Goal: Transaction & Acquisition: Purchase product/service

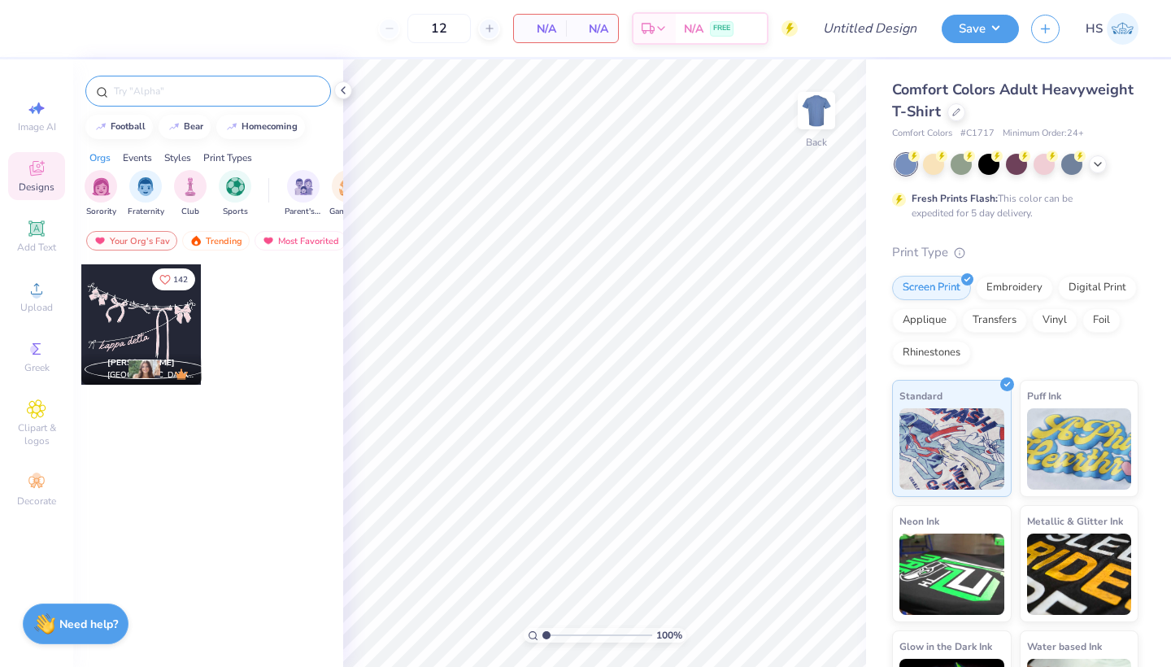
click at [275, 95] on input "text" at bounding box center [216, 91] width 208 height 16
click at [958, 116] on div at bounding box center [957, 111] width 18 height 18
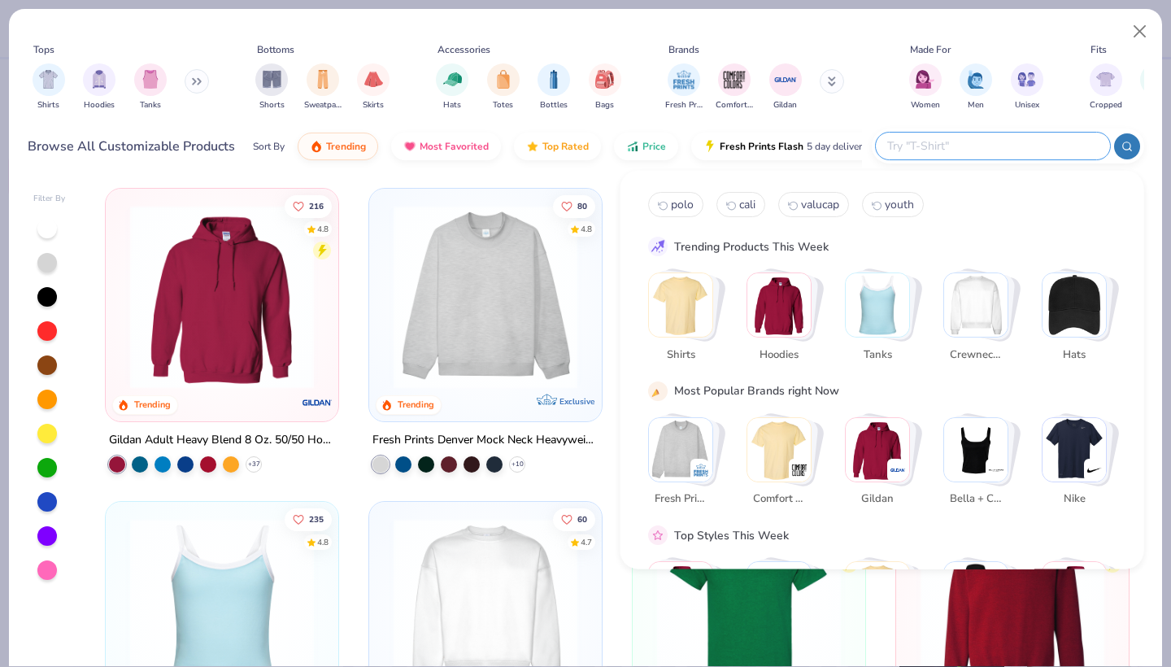
click at [988, 140] on input "text" at bounding box center [992, 146] width 213 height 19
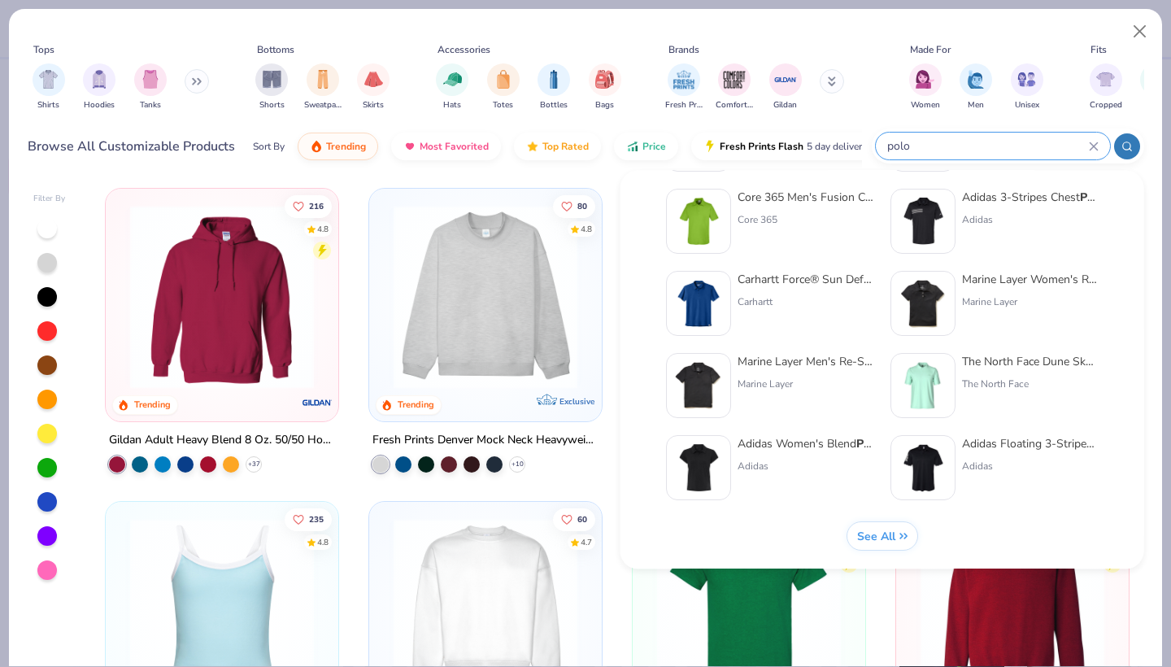
scroll to position [668, 0]
click at [887, 145] on input "polo" at bounding box center [987, 146] width 203 height 19
click at [914, 153] on input "polo" at bounding box center [987, 146] width 203 height 19
click at [887, 146] on input "polo" at bounding box center [987, 146] width 203 height 19
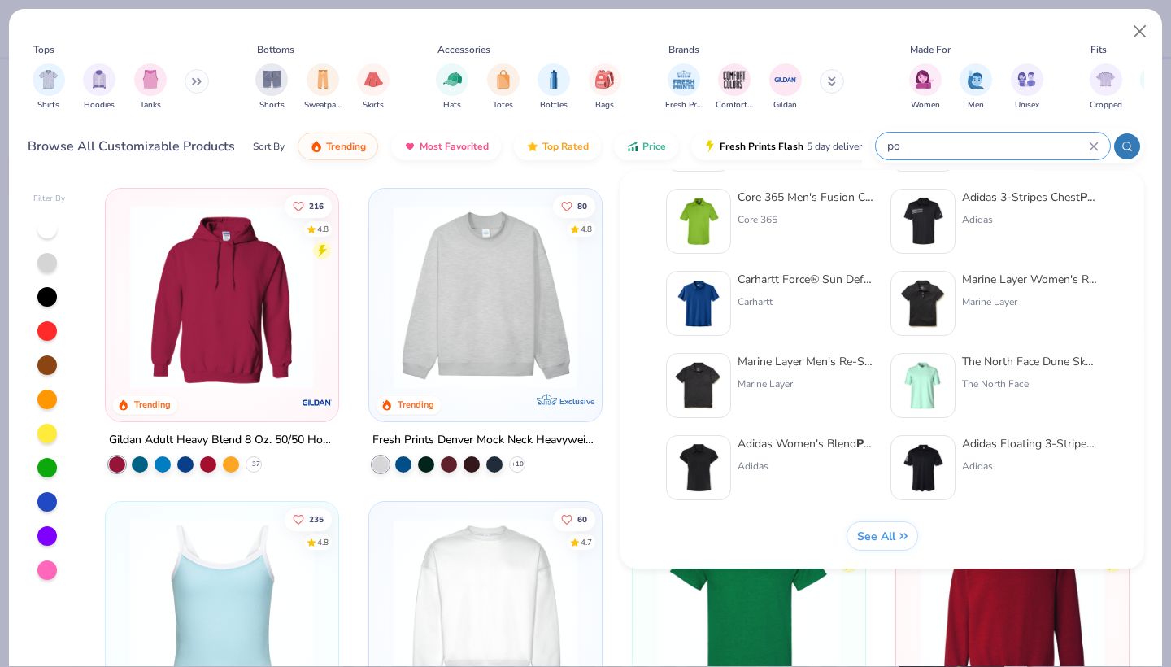
type input "p"
click at [945, 136] on div at bounding box center [993, 146] width 234 height 27
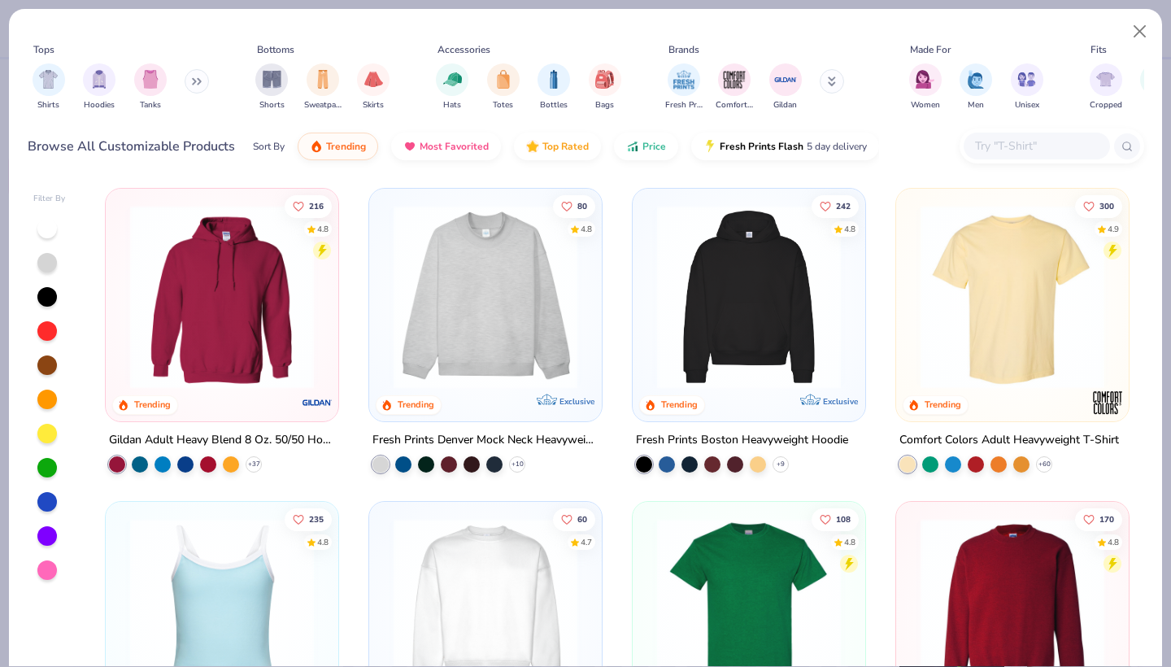
scroll to position [99, 0]
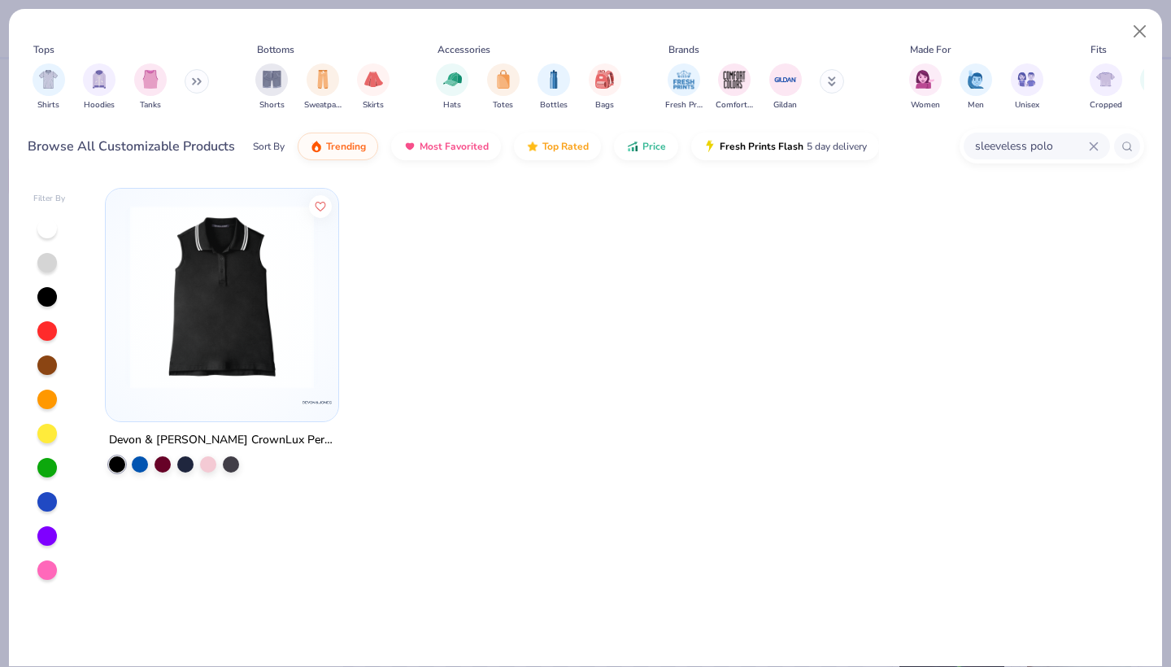
click at [996, 143] on input "sleeveless polo" at bounding box center [1031, 146] width 115 height 19
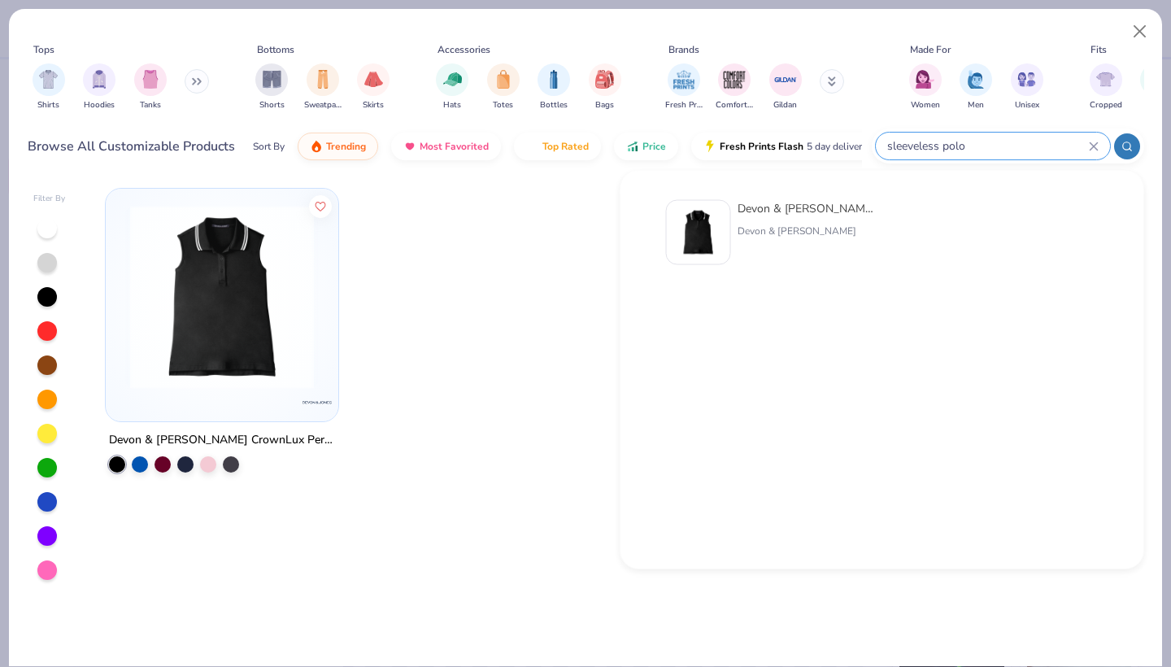
click at [900, 148] on input "sleeveless polo" at bounding box center [987, 146] width 203 height 19
click at [688, 81] on img "filter for Fresh Prints" at bounding box center [684, 78] width 24 height 24
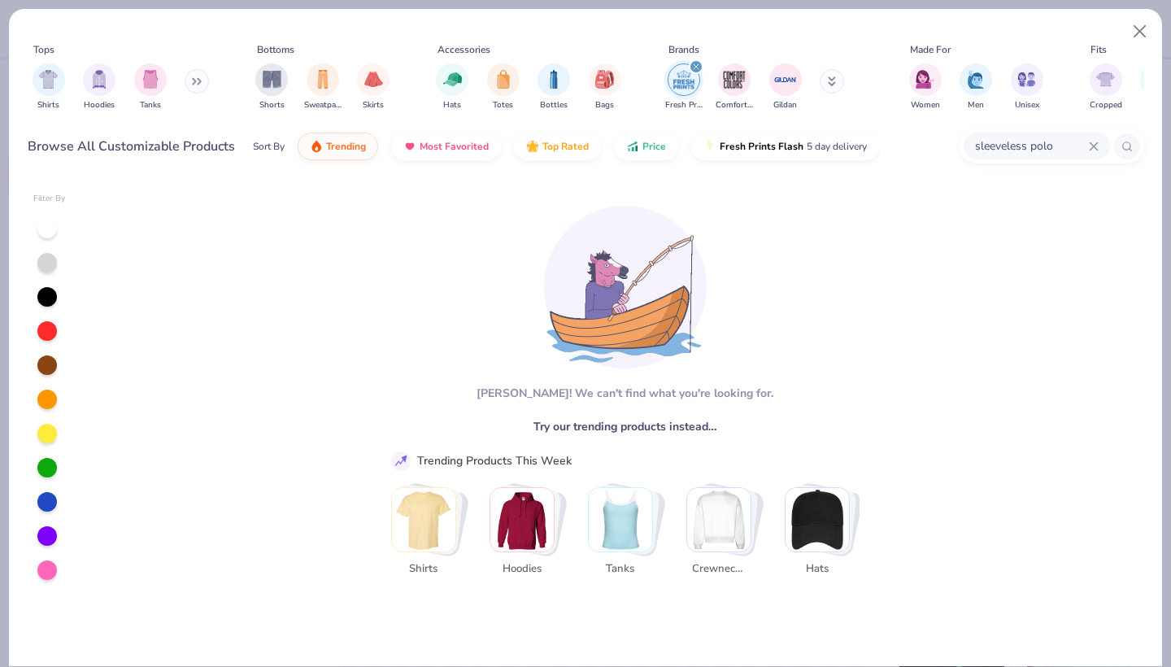
click at [1000, 145] on input "sleeveless polo" at bounding box center [1031, 146] width 115 height 19
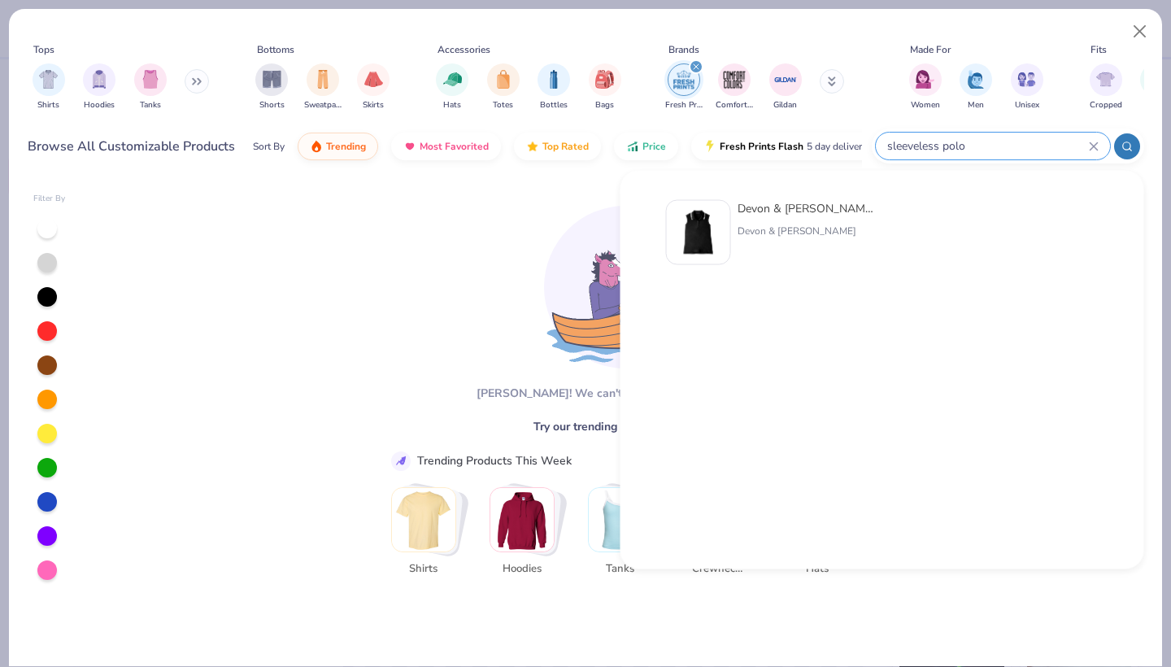
click at [1000, 145] on input "sleeveless polo" at bounding box center [987, 146] width 203 height 19
click at [909, 146] on input "sleeveless polo" at bounding box center [987, 146] width 203 height 19
click at [937, 149] on input "sleeveless polo" at bounding box center [987, 146] width 203 height 19
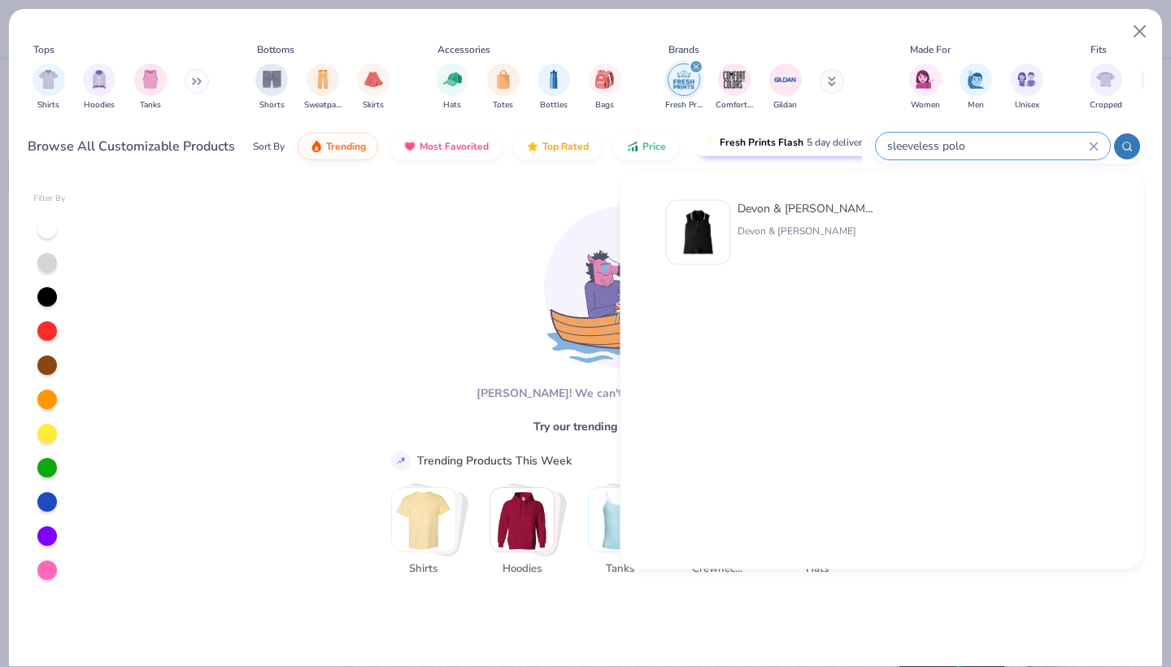
drag, startPoint x: 937, startPoint y: 149, endPoint x: 848, endPoint y: 148, distance: 88.7
click at [848, 148] on div "Browse All Customizable Products Sort By Trending Most Favorited Top Rated Pric…" at bounding box center [586, 147] width 1117 height 46
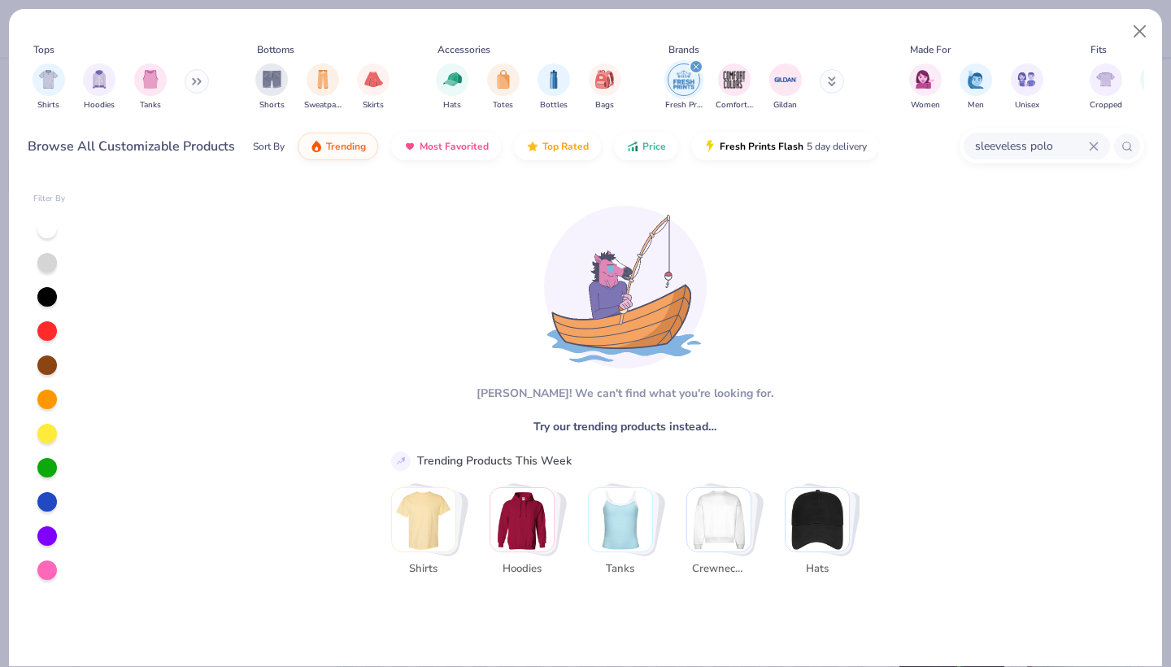
click at [1000, 151] on input "sleeveless polo" at bounding box center [1031, 146] width 115 height 19
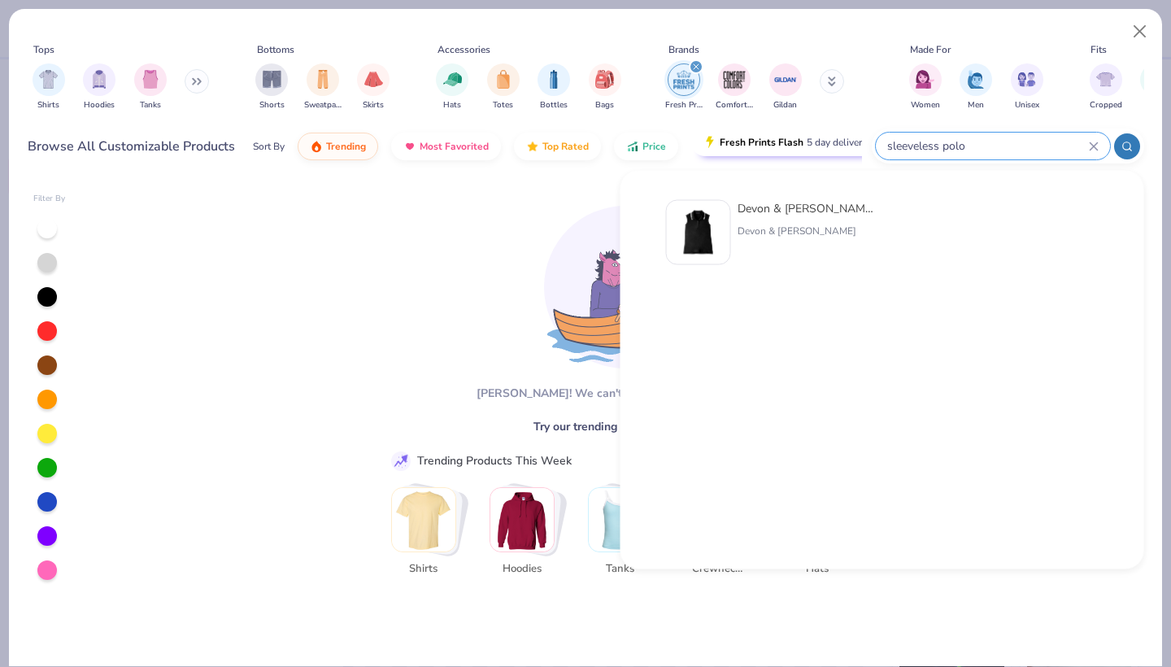
drag, startPoint x: 939, startPoint y: 148, endPoint x: 833, endPoint y: 149, distance: 105.7
click at [833, 149] on div "Browse All Customizable Products Sort By Trending Most Favorited Top Rated Pric…" at bounding box center [586, 147] width 1117 height 46
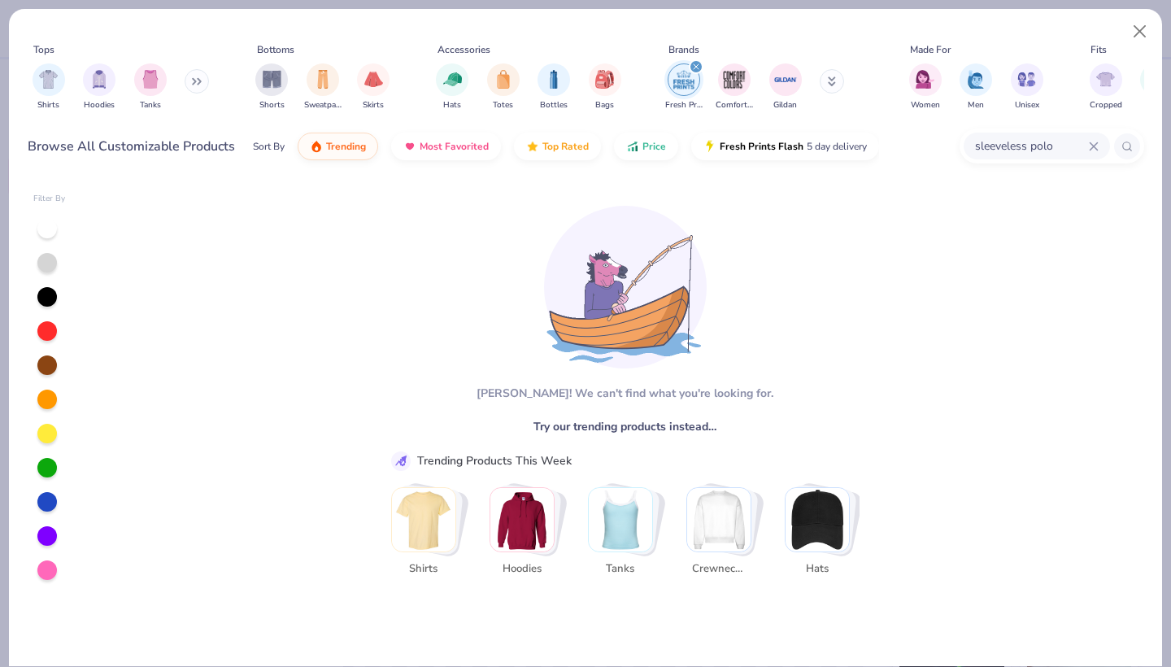
click at [1030, 149] on input "sleeveless polo" at bounding box center [1031, 146] width 115 height 19
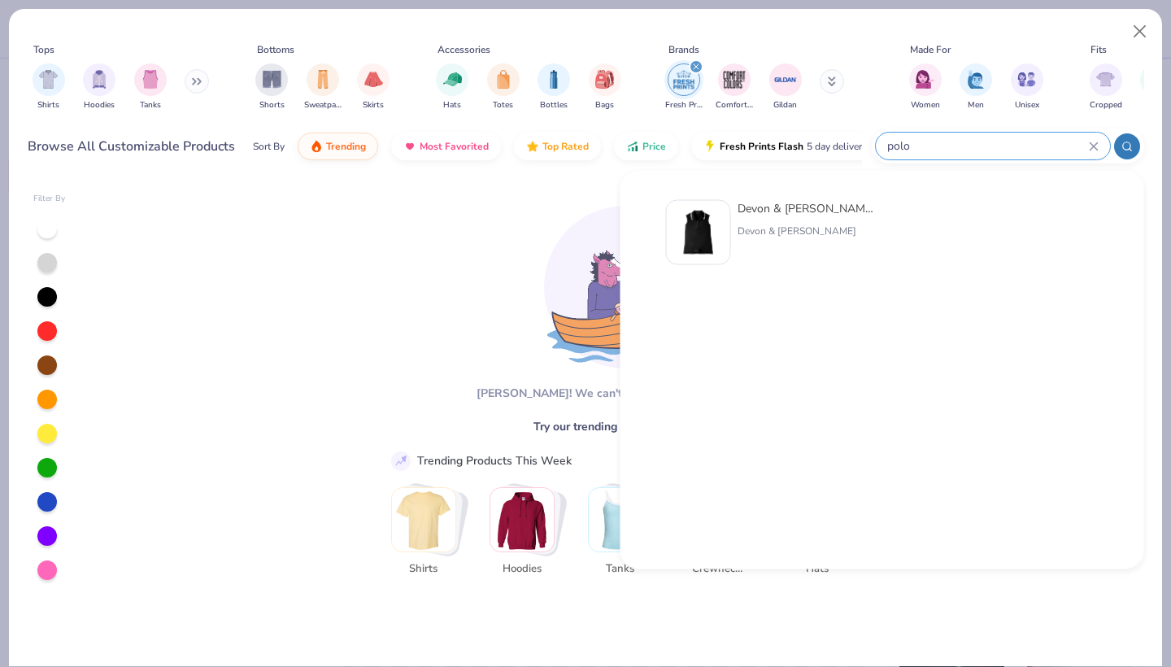
type input "polo"
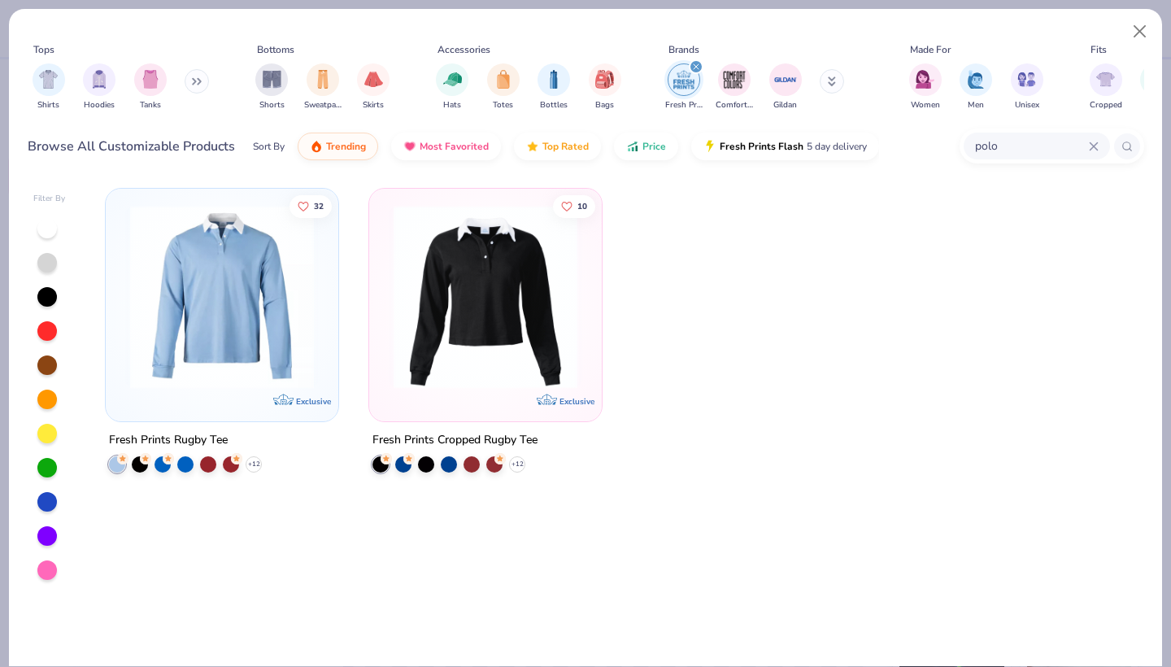
click at [1095, 149] on icon at bounding box center [1094, 147] width 10 height 10
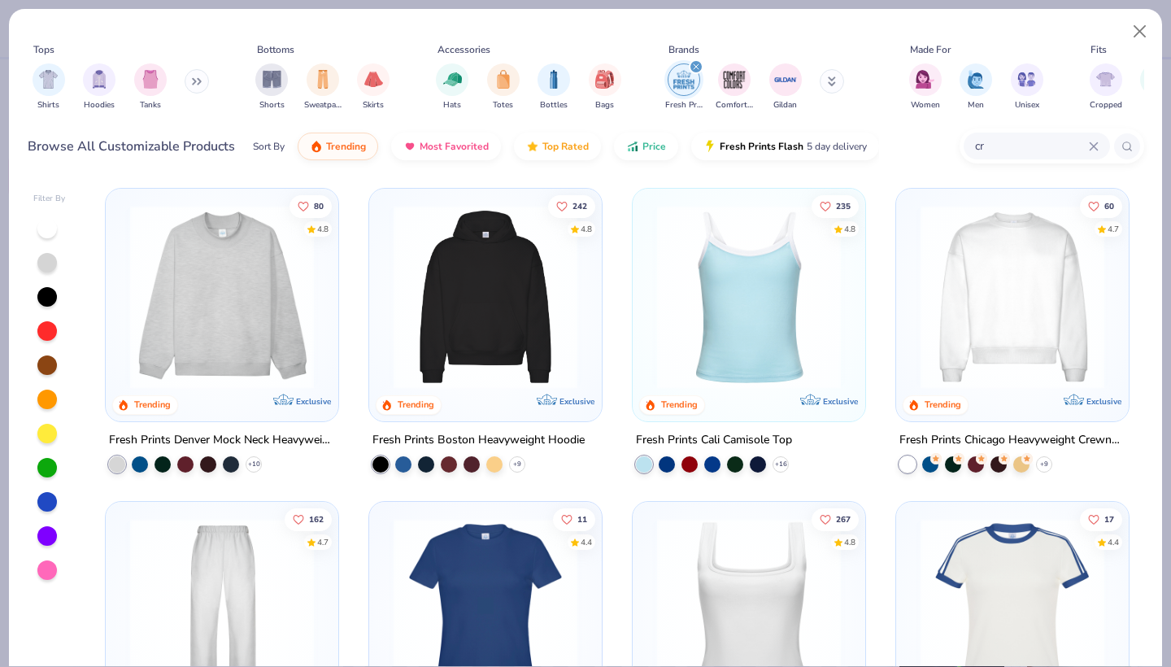
type input "c"
click at [1139, 32] on button "Close" at bounding box center [1140, 31] width 31 height 31
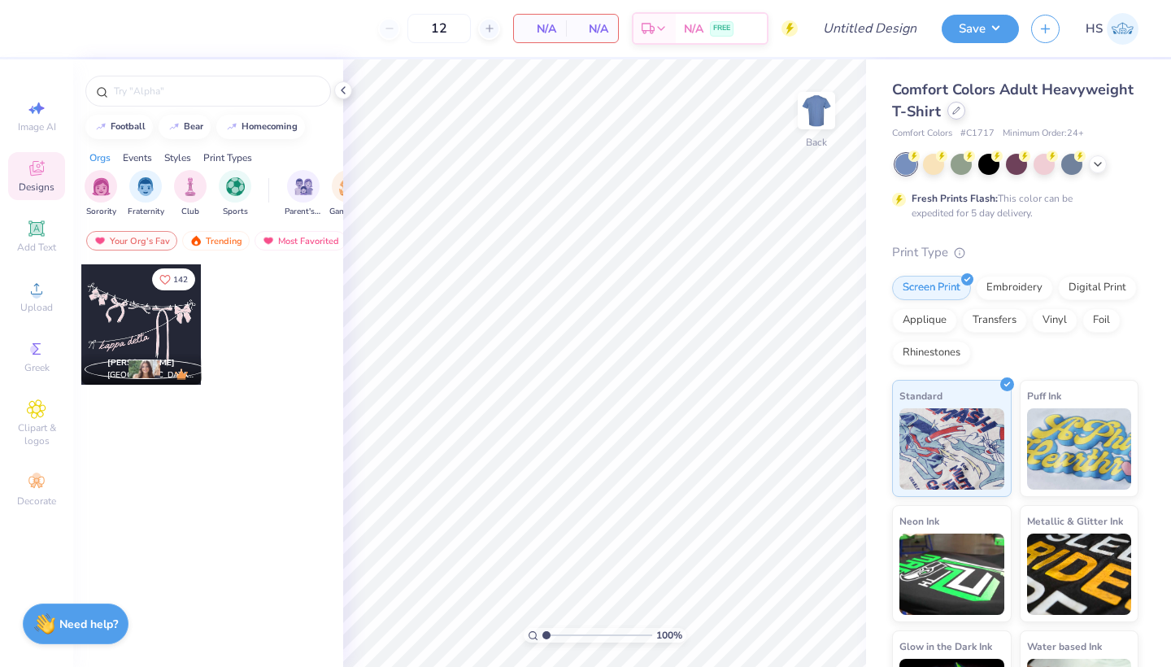
click at [958, 120] on div "Comfort Colors Adult Heavyweight T-Shirt" at bounding box center [1015, 101] width 246 height 44
click at [956, 117] on div at bounding box center [957, 111] width 18 height 18
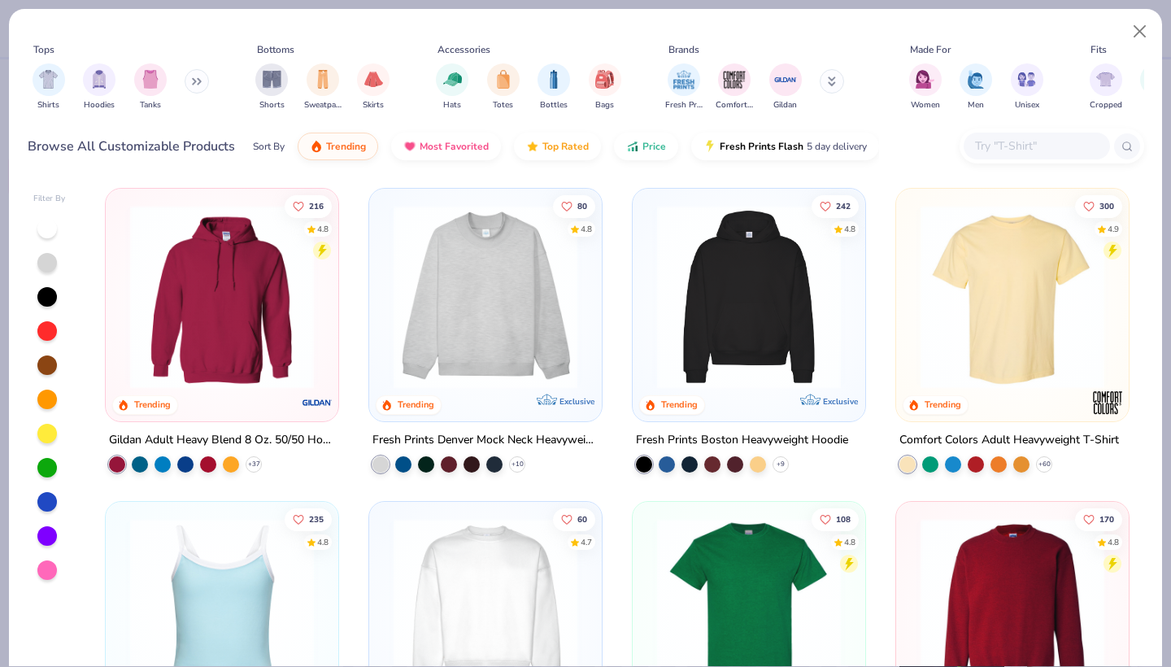
click at [1018, 156] on div at bounding box center [1037, 146] width 146 height 27
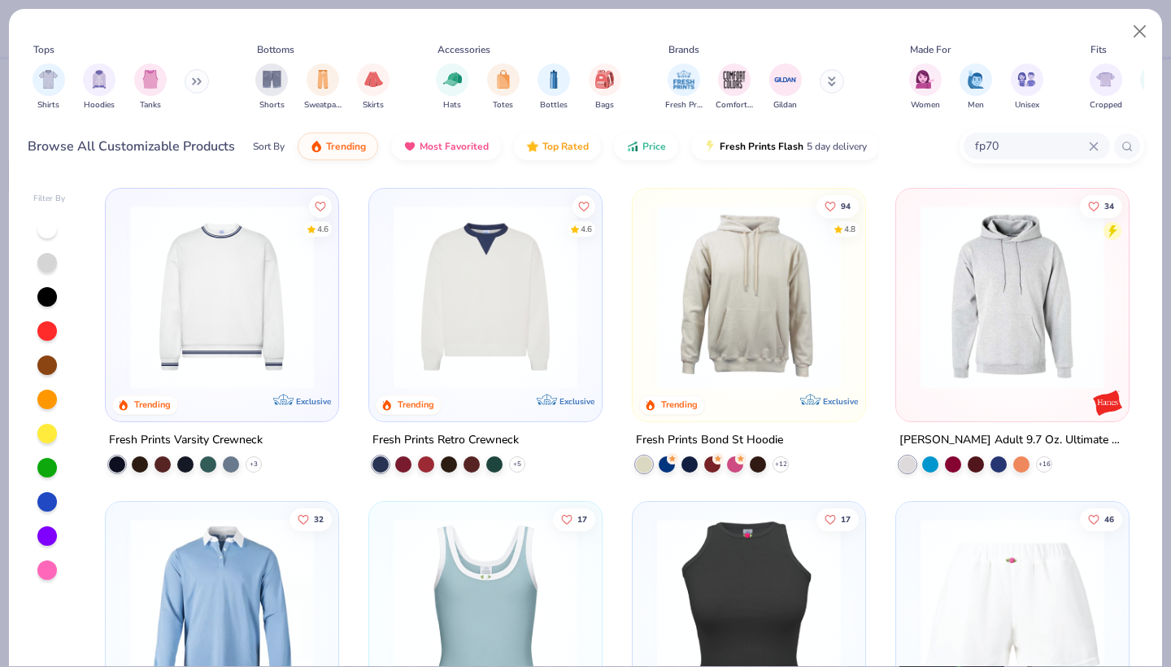
drag, startPoint x: 1010, startPoint y: 146, endPoint x: 884, endPoint y: 146, distance: 126.1
click at [885, 146] on div "Browse All Customizable Products Sort By Trending Most Favorited Top Rated Pric…" at bounding box center [586, 147] width 1117 height 46
click at [1017, 141] on input "FP70" at bounding box center [1031, 146] width 115 height 19
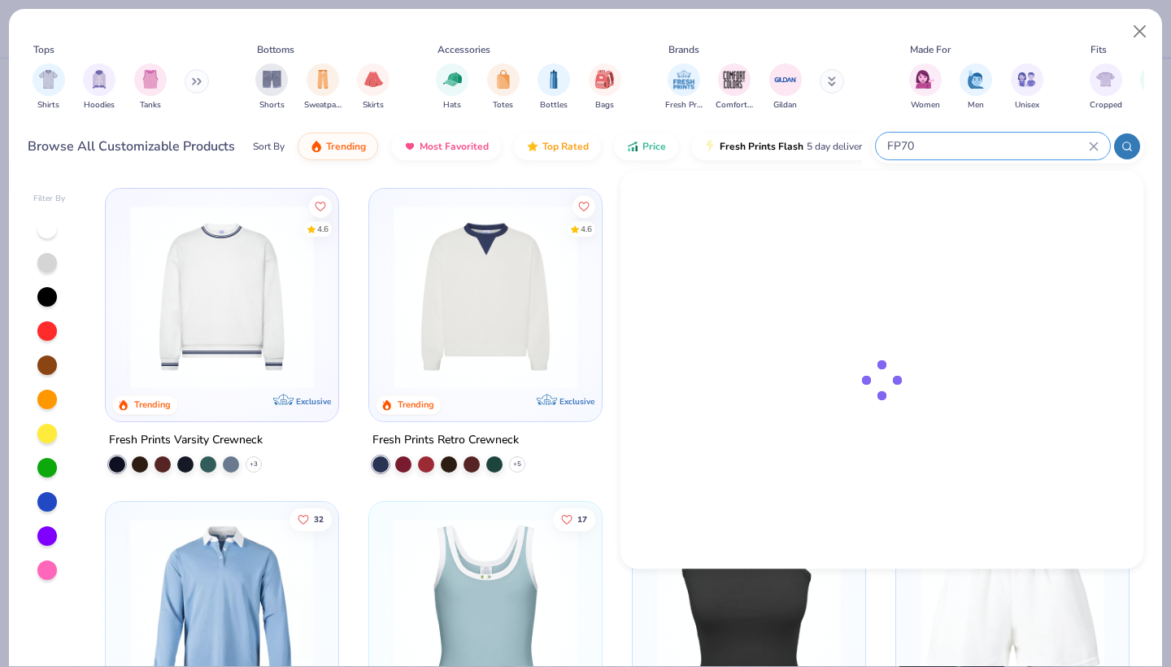
click at [1017, 141] on input "FP70" at bounding box center [987, 146] width 203 height 19
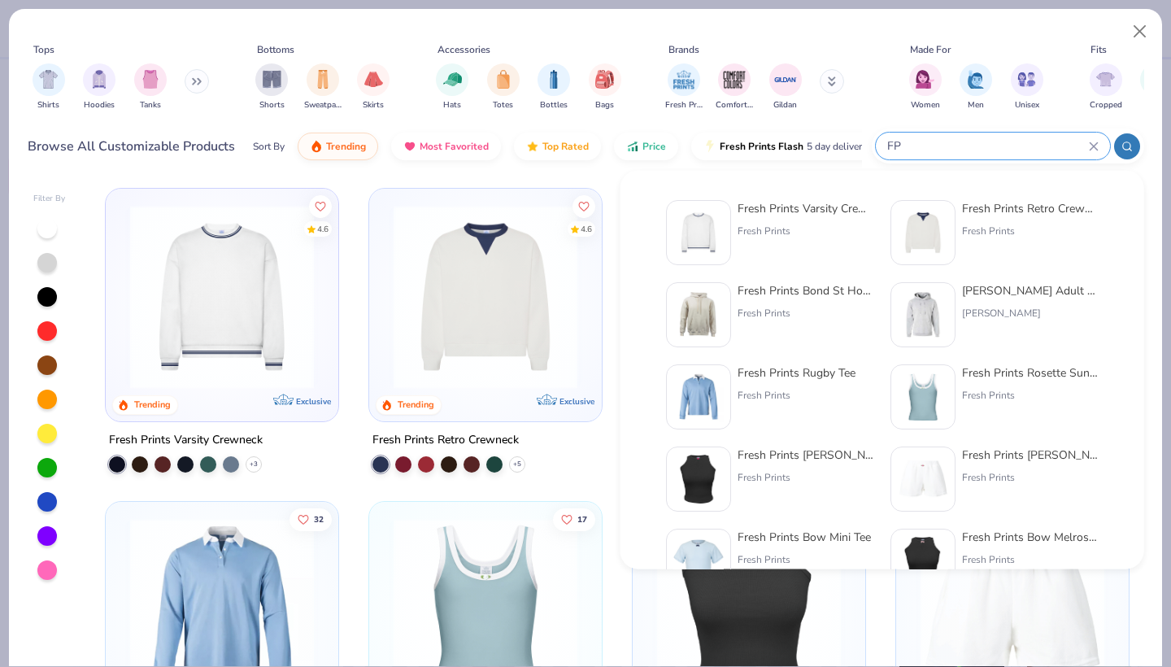
type input "F"
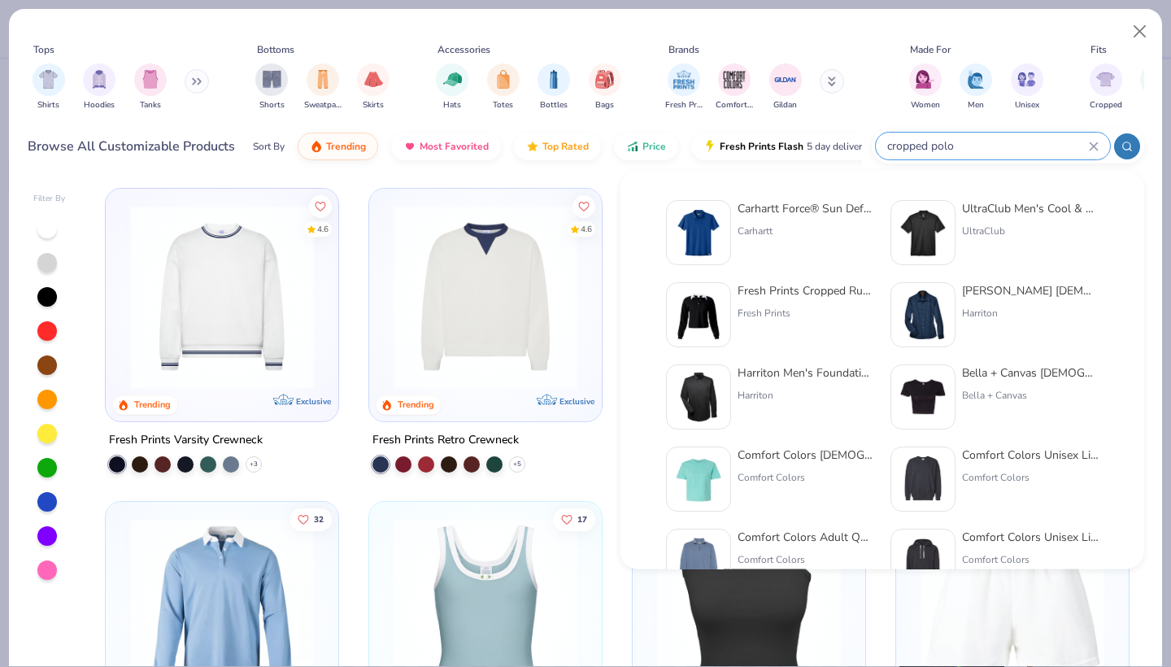
type input "cropped polo]"
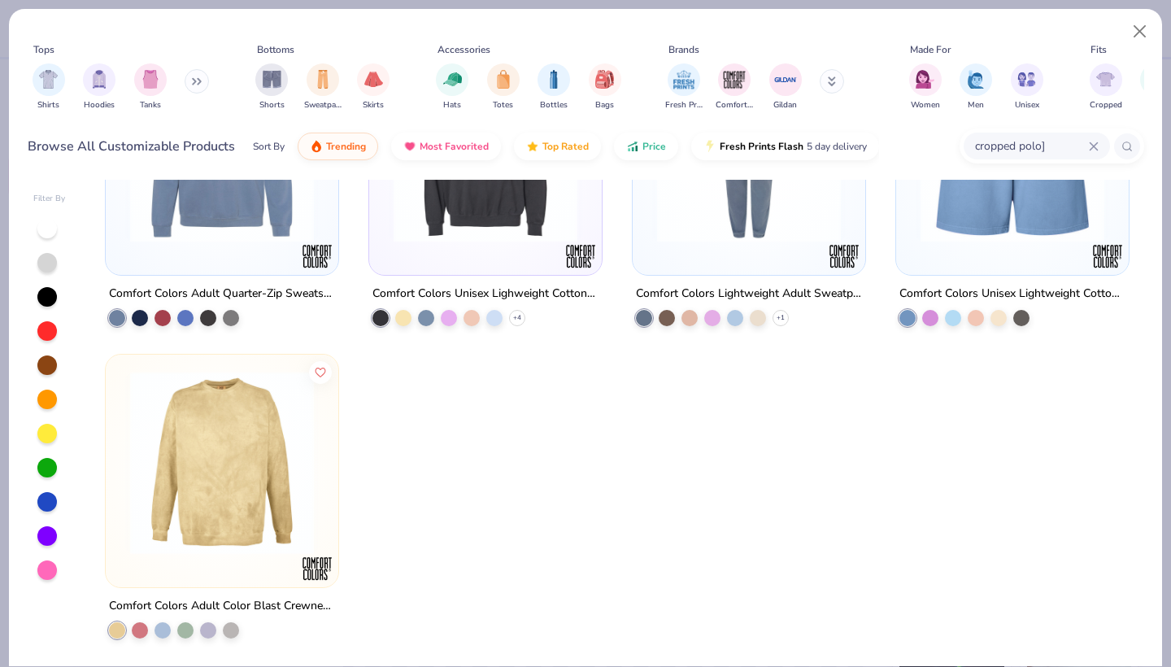
scroll to position [773, 0]
